Goal: Information Seeking & Learning: Learn about a topic

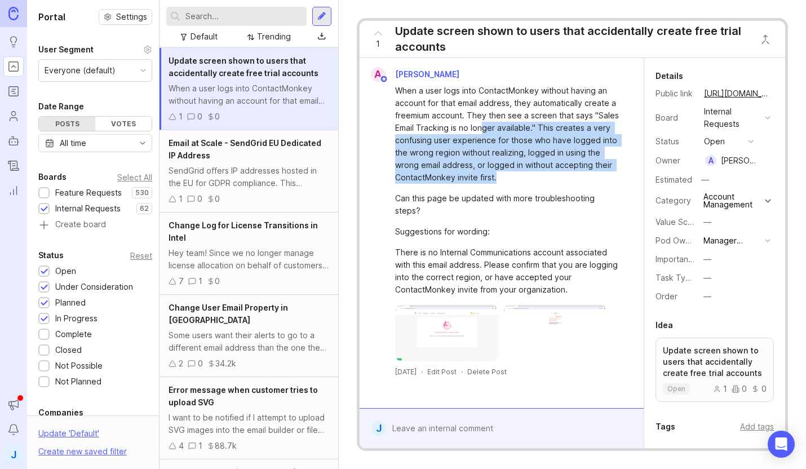
drag, startPoint x: 515, startPoint y: 179, endPoint x: 483, endPoint y: 125, distance: 62.5
click at [483, 125] on div "When a user logs into ContactMonkey without having an account for that email ad…" at bounding box center [508, 134] width 226 height 99
drag, startPoint x: 469, startPoint y: 123, endPoint x: 533, endPoint y: 176, distance: 82.9
click at [533, 176] on div "When a user logs into ContactMonkey without having an account for that email ad…" at bounding box center [508, 134] width 226 height 99
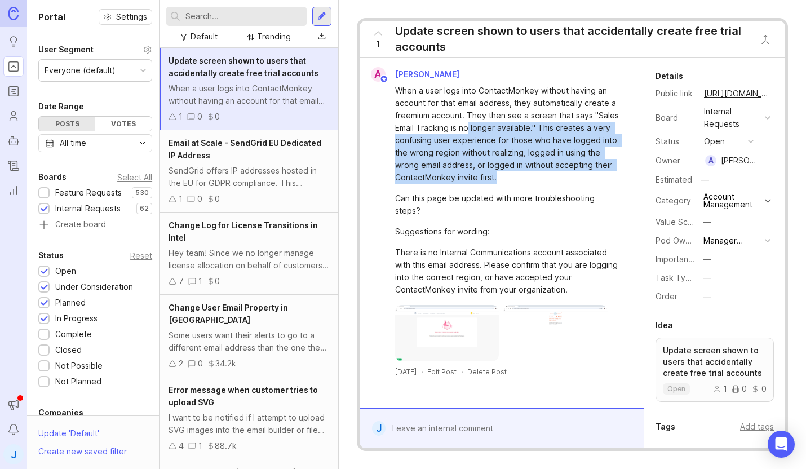
click at [533, 176] on div "When a user logs into ContactMonkey without having an account for that email ad…" at bounding box center [508, 134] width 226 height 99
drag, startPoint x: 545, startPoint y: 176, endPoint x: 489, endPoint y: 130, distance: 72.1
click at [489, 130] on div "When a user logs into ContactMonkey without having an account for that email ad…" at bounding box center [508, 134] width 226 height 99
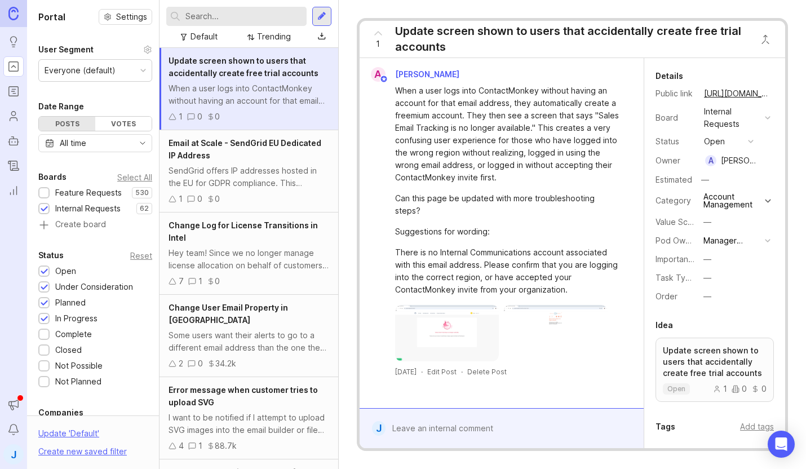
click at [489, 130] on div "When a user logs into ContactMonkey without having an account for that email ad…" at bounding box center [508, 134] width 226 height 99
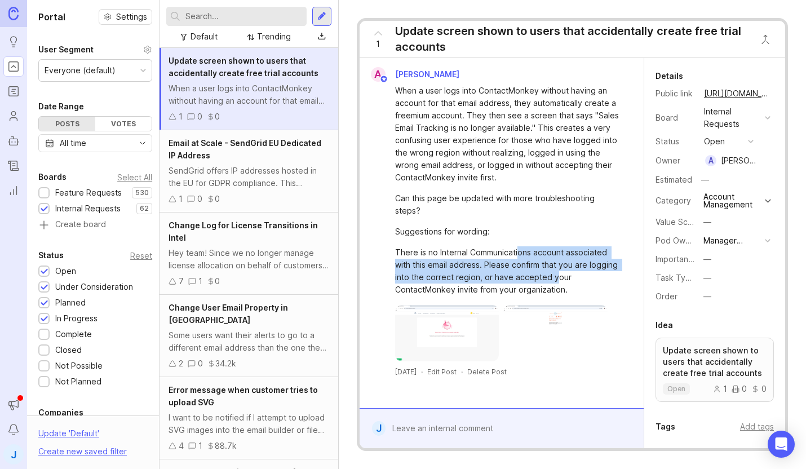
drag, startPoint x: 518, startPoint y: 238, endPoint x: 565, endPoint y: 275, distance: 59.9
click at [562, 274] on div "There is no Internal Communications account associated with this email address.…" at bounding box center [508, 271] width 226 height 50
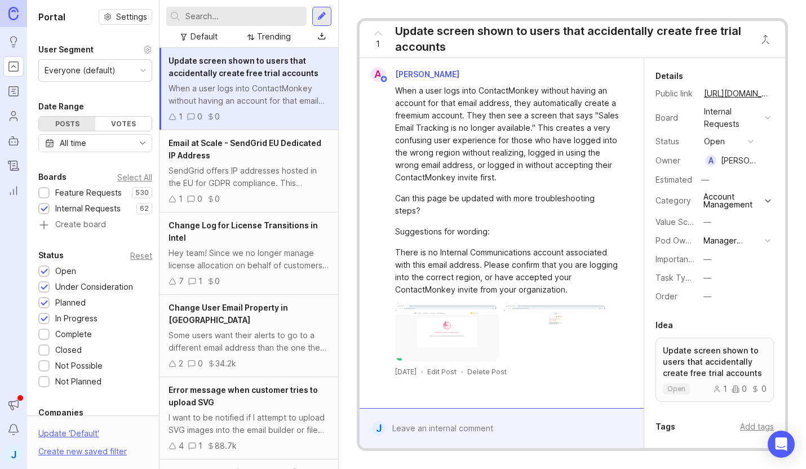
click at [565, 275] on div "There is no Internal Communications account associated with this email address.…" at bounding box center [508, 271] width 226 height 50
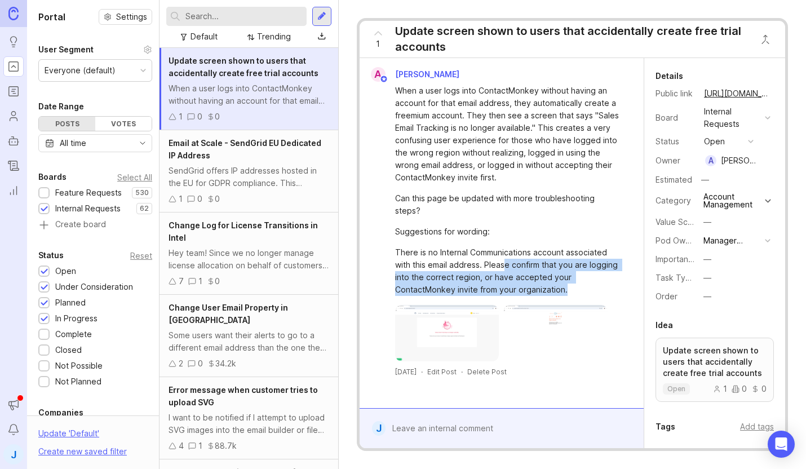
drag, startPoint x: 581, startPoint y: 275, endPoint x: 503, endPoint y: 249, distance: 82.7
click at [503, 249] on div "There is no Internal Communications account associated with this email address.…" at bounding box center [508, 271] width 226 height 50
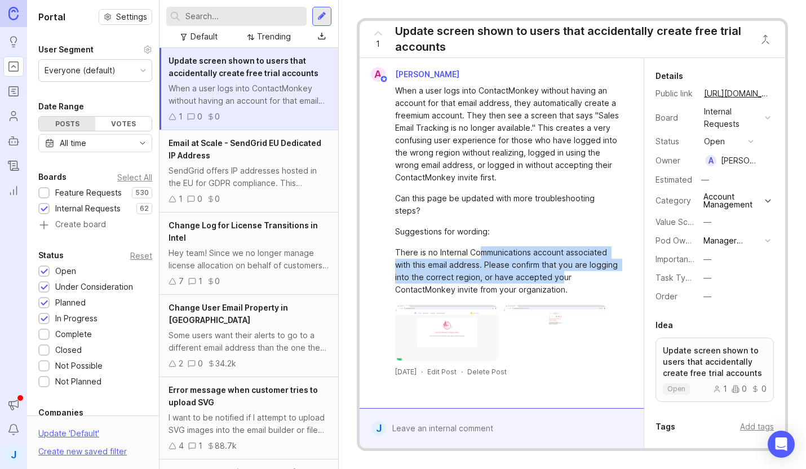
drag, startPoint x: 479, startPoint y: 237, endPoint x: 560, endPoint y: 270, distance: 88.3
click at [559, 270] on div "There is no Internal Communications account associated with this email address.…" at bounding box center [508, 271] width 226 height 50
click at [560, 270] on div "There is no Internal Communications account associated with this email address.…" at bounding box center [508, 271] width 226 height 50
drag, startPoint x: 574, startPoint y: 274, endPoint x: 485, endPoint y: 243, distance: 94.9
click at [485, 246] on div "There is no Internal Communications account associated with this email address.…" at bounding box center [508, 271] width 226 height 50
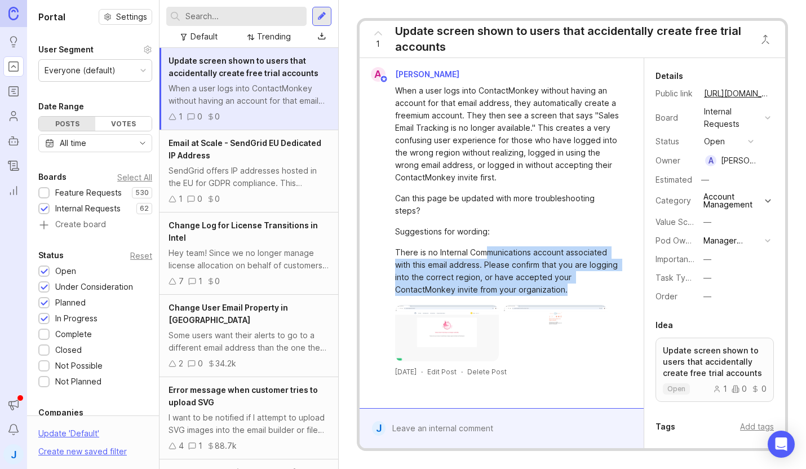
click at [485, 248] on div "There is no Internal Communications account associated with this email address.…" at bounding box center [508, 271] width 226 height 50
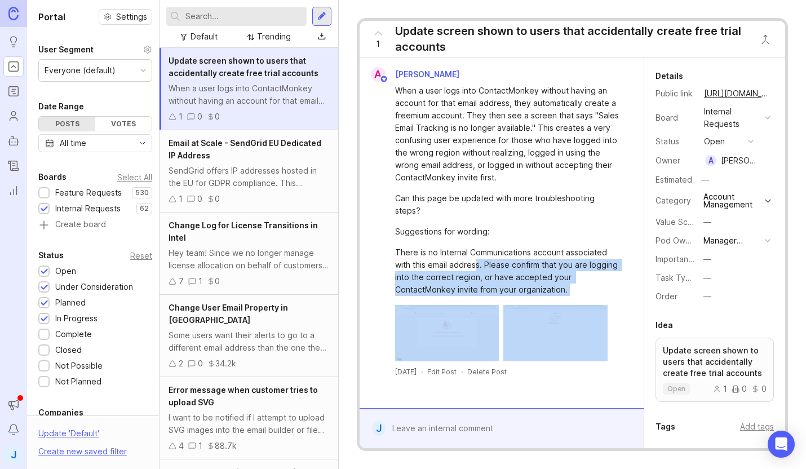
drag, startPoint x: 476, startPoint y: 248, endPoint x: 580, endPoint y: 290, distance: 111.8
click at [578, 291] on div "When a user logs into ContactMonkey without having an account for that email ad…" at bounding box center [501, 222] width 275 height 280
